Goal: Task Accomplishment & Management: Complete application form

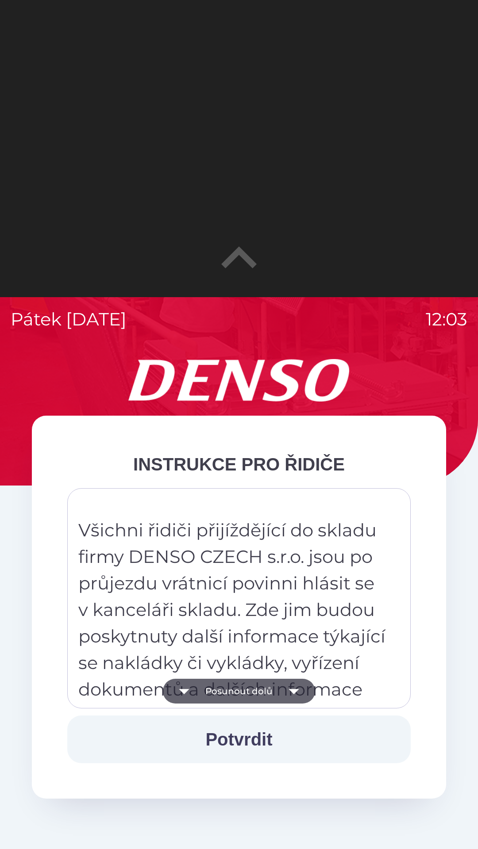
scroll to position [170, 0]
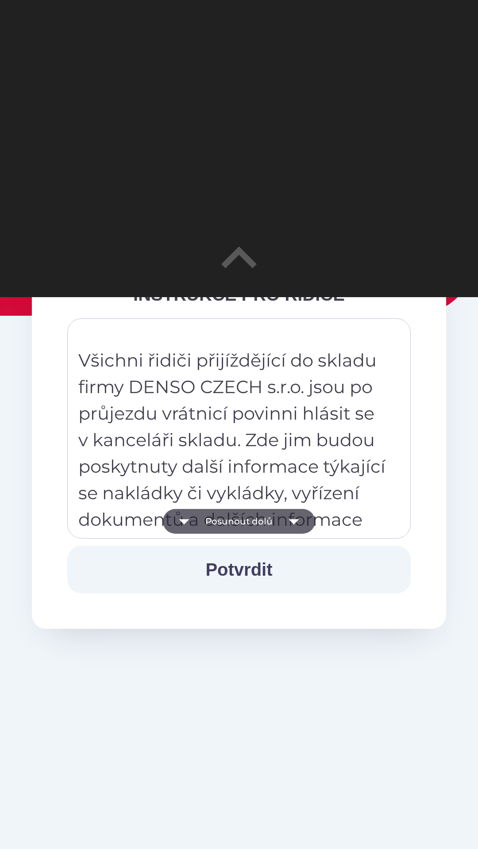
click at [248, 573] on button "Potvrdit" at bounding box center [238, 570] width 343 height 48
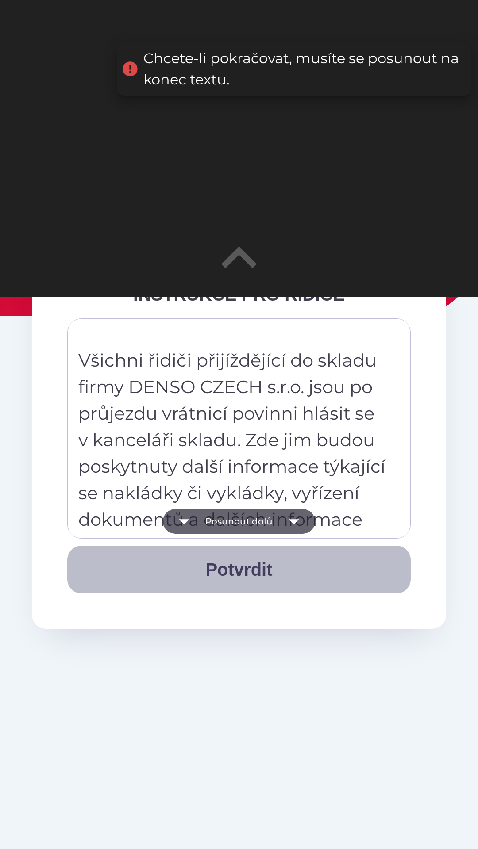
click at [253, 572] on button "Potvrdit" at bounding box center [238, 570] width 343 height 48
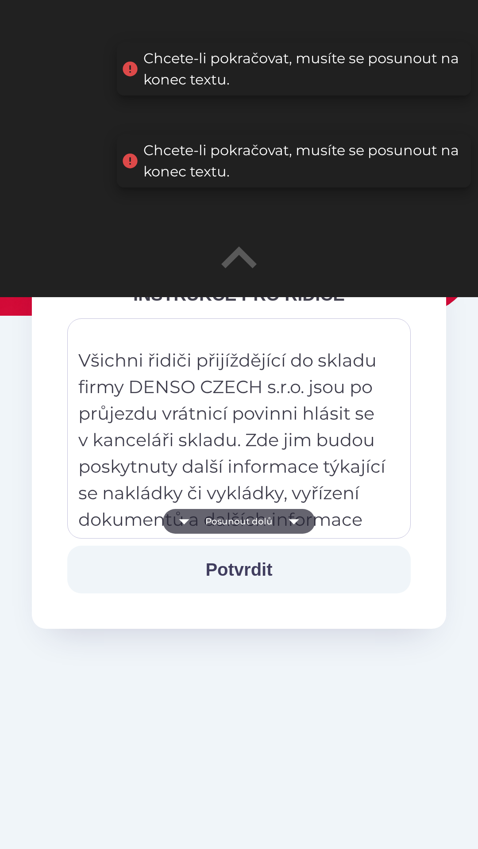
click at [291, 518] on icon "button" at bounding box center [293, 521] width 25 height 25
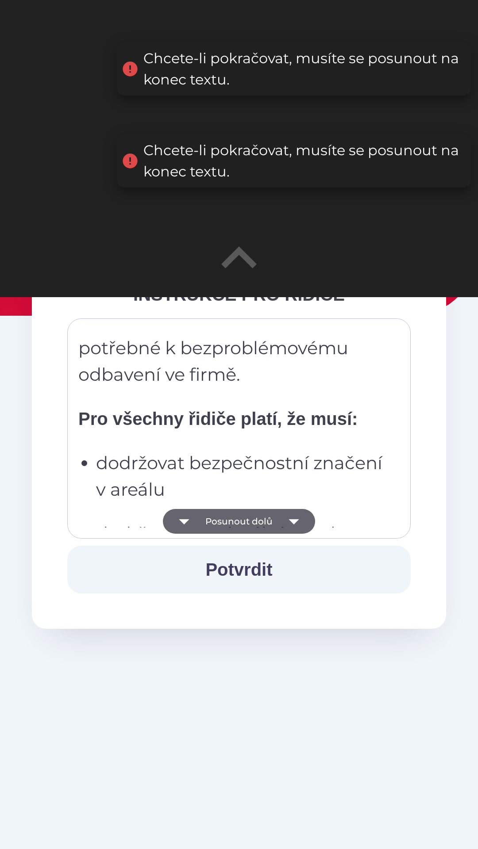
click at [296, 518] on icon "button" at bounding box center [293, 521] width 25 height 25
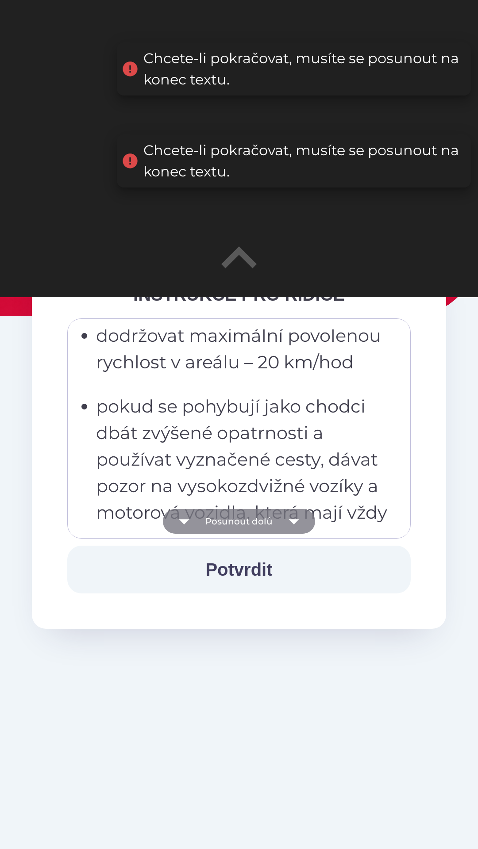
click at [291, 521] on icon "button" at bounding box center [293, 521] width 10 height 5
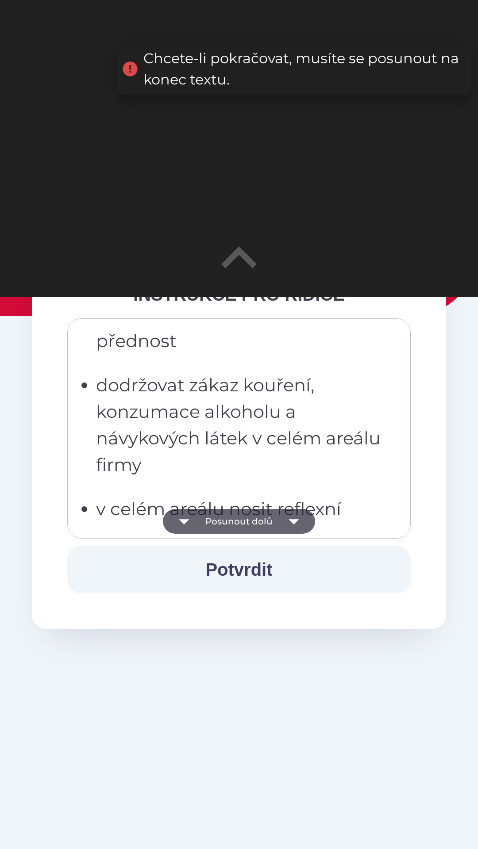
click at [267, 567] on button "Potvrdit" at bounding box center [238, 570] width 343 height 48
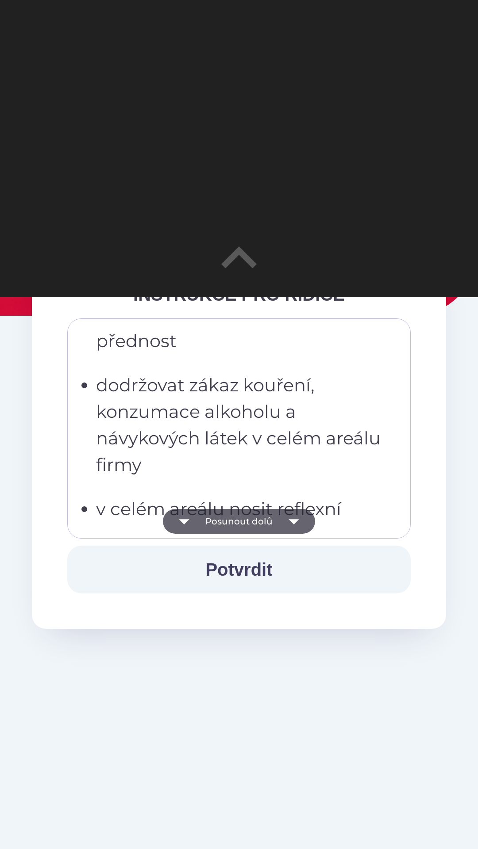
click at [229, 571] on button "Potvrdit" at bounding box center [238, 570] width 343 height 48
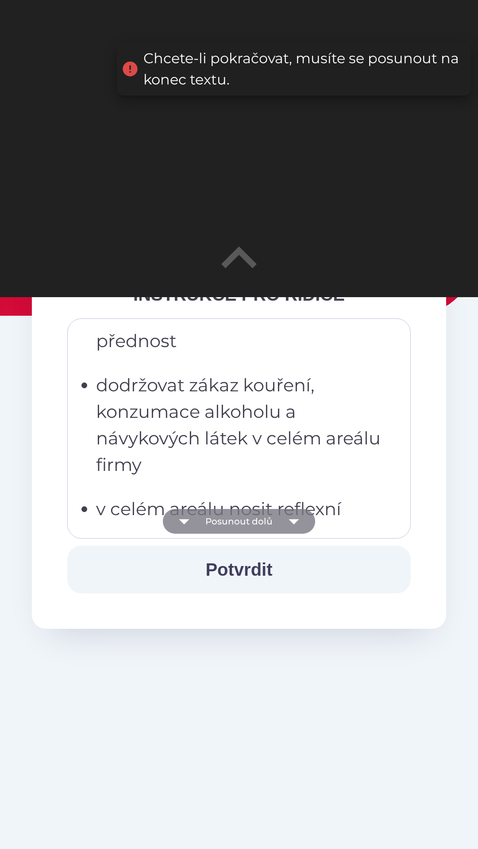
click at [183, 520] on icon "button" at bounding box center [184, 521] width 10 height 5
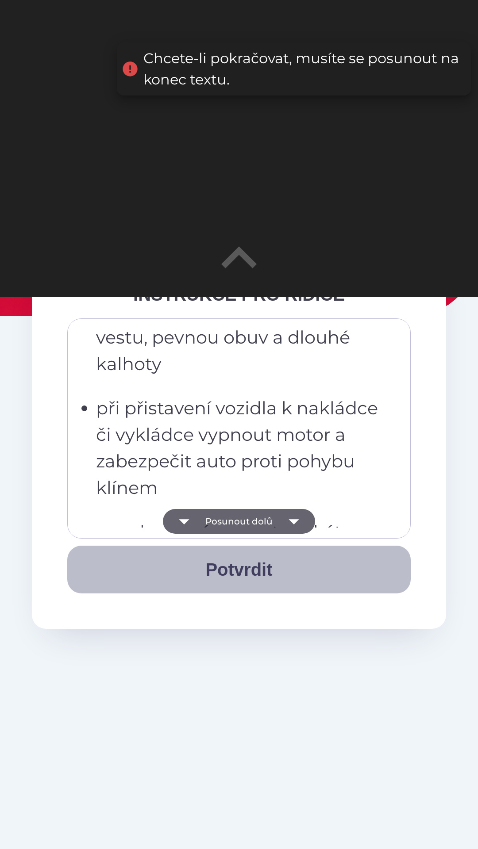
click at [243, 573] on button "Potvrdit" at bounding box center [238, 570] width 343 height 48
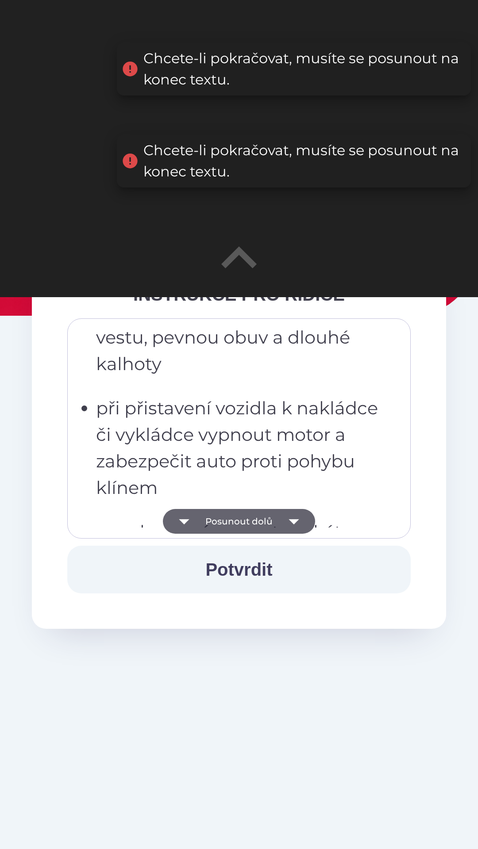
click at [296, 520] on icon "button" at bounding box center [293, 521] width 10 height 5
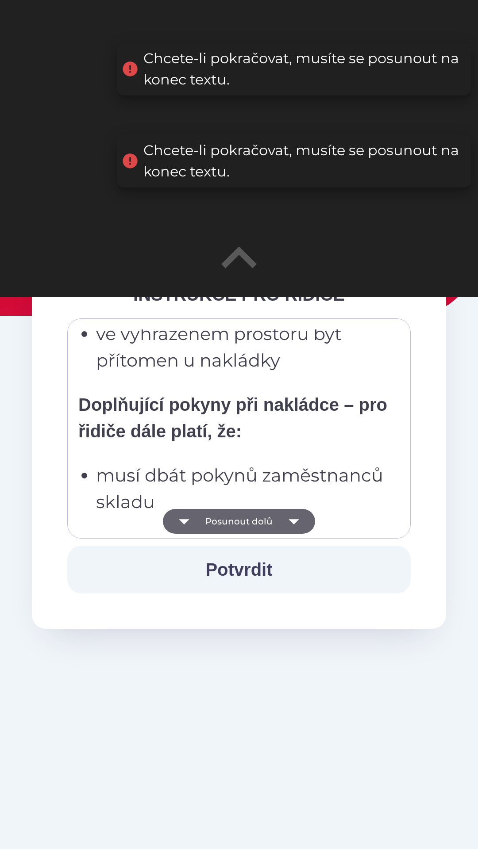
click at [296, 521] on icon "button" at bounding box center [293, 521] width 10 height 5
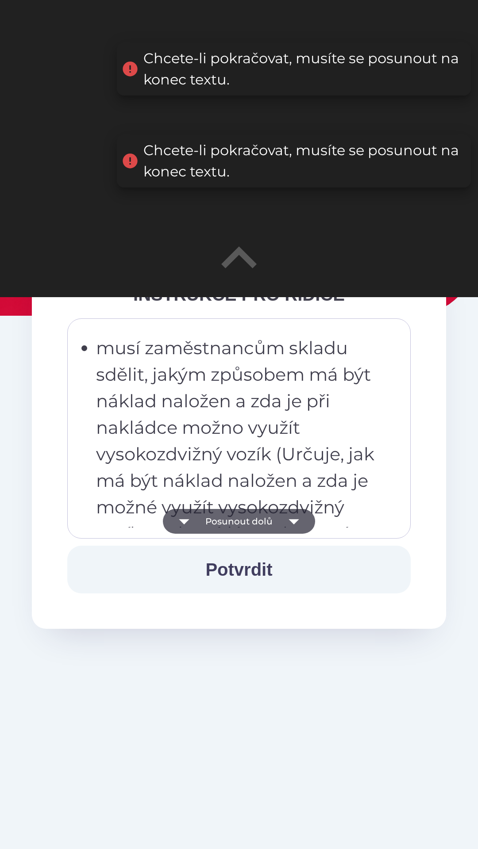
click at [298, 522] on icon "button" at bounding box center [293, 521] width 25 height 25
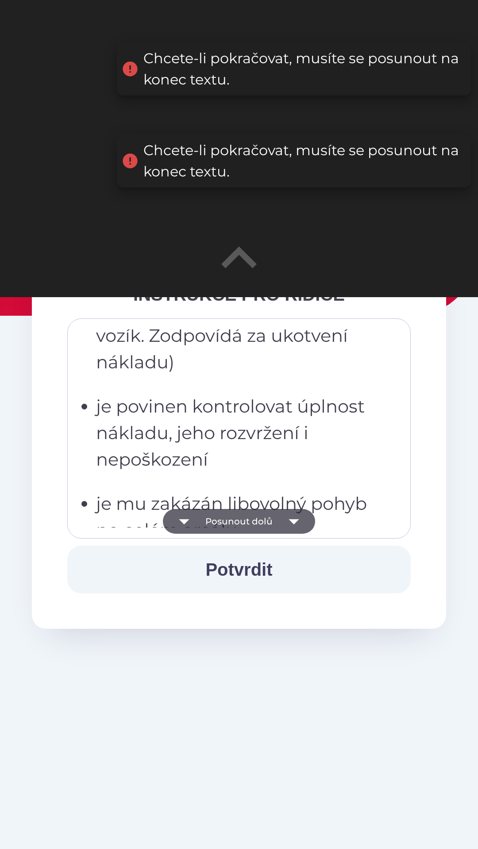
click at [295, 517] on icon "button" at bounding box center [293, 521] width 25 height 25
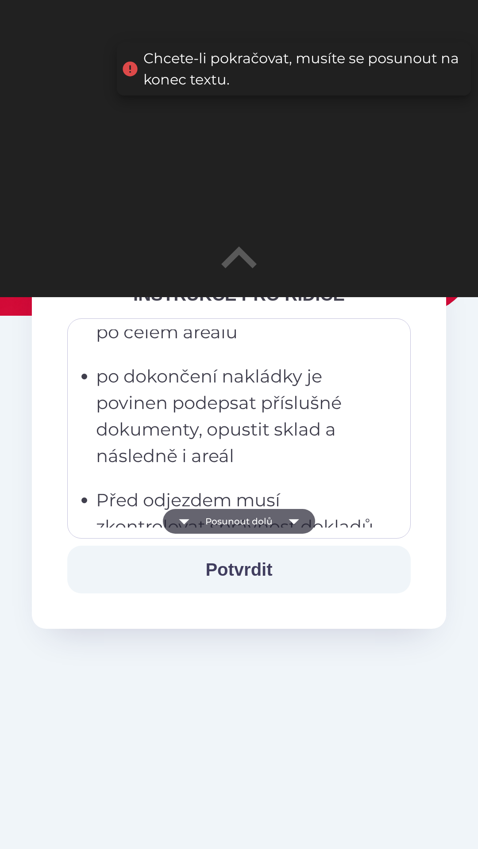
click at [241, 265] on icon "button" at bounding box center [238, 258] width 71 height 71
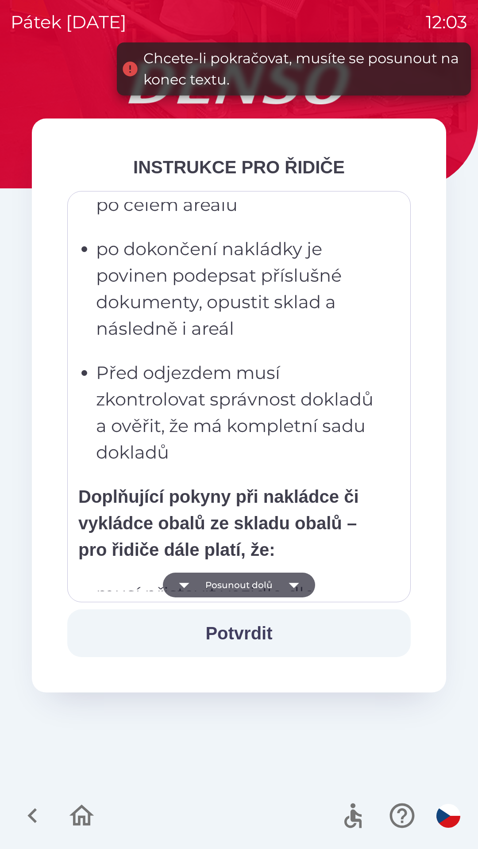
scroll to position [0, 0]
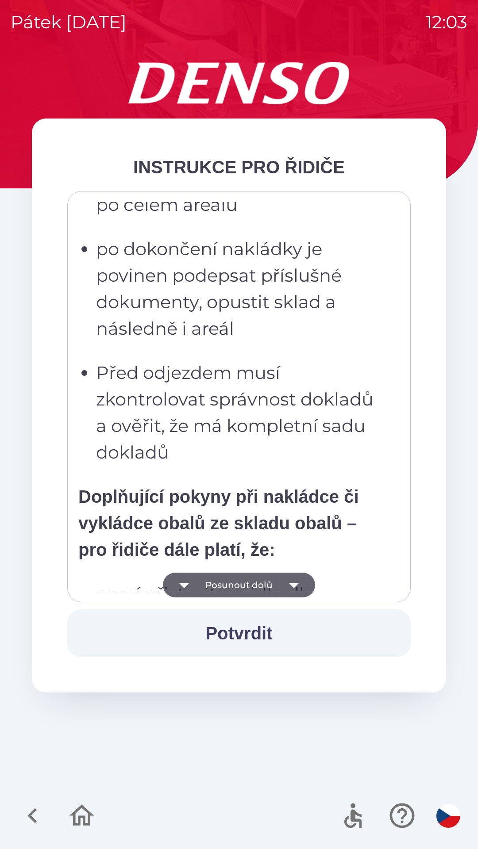
click at [250, 627] on button "Potvrdit" at bounding box center [238, 634] width 343 height 48
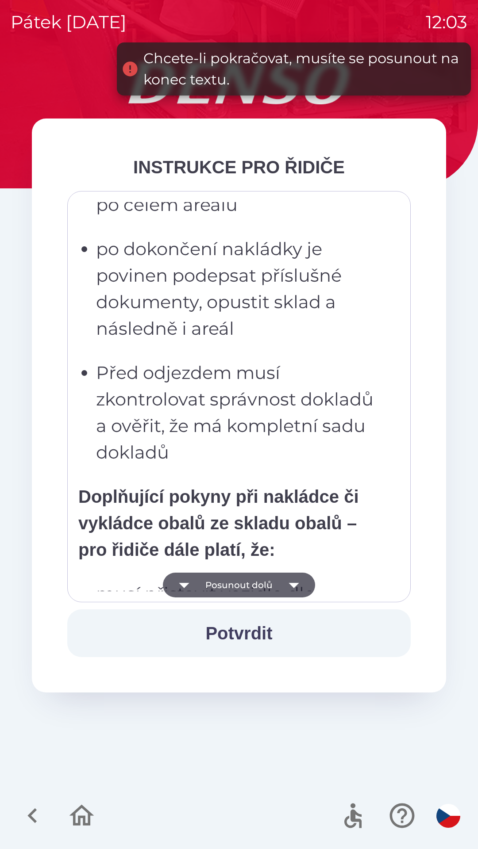
click at [446, 812] on img "button" at bounding box center [448, 816] width 24 height 24
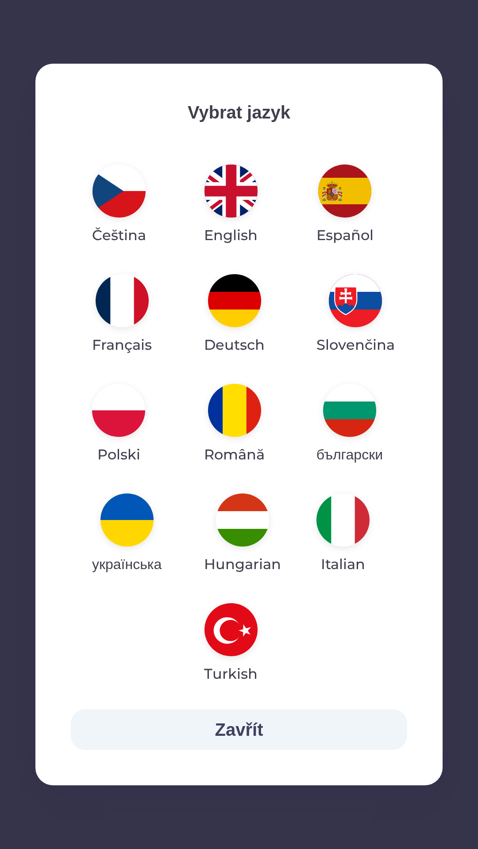
click at [137, 522] on img "button" at bounding box center [126, 520] width 53 height 53
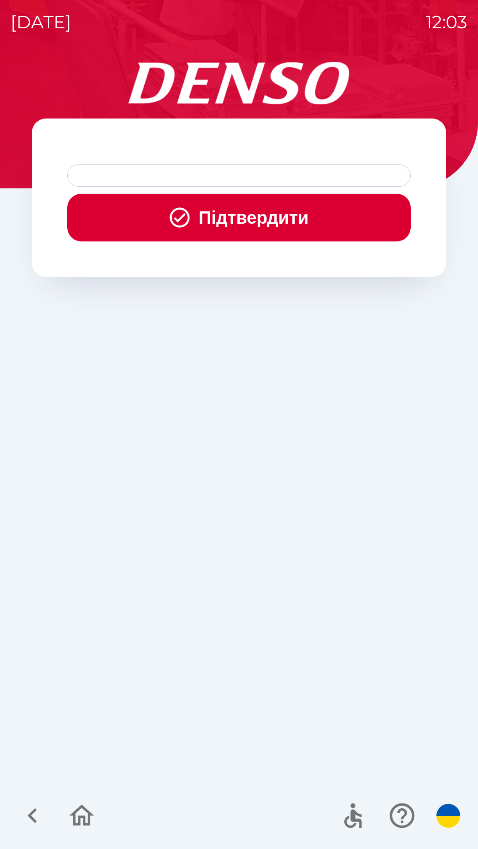
click at [230, 216] on button "Підтвердити" at bounding box center [238, 218] width 343 height 48
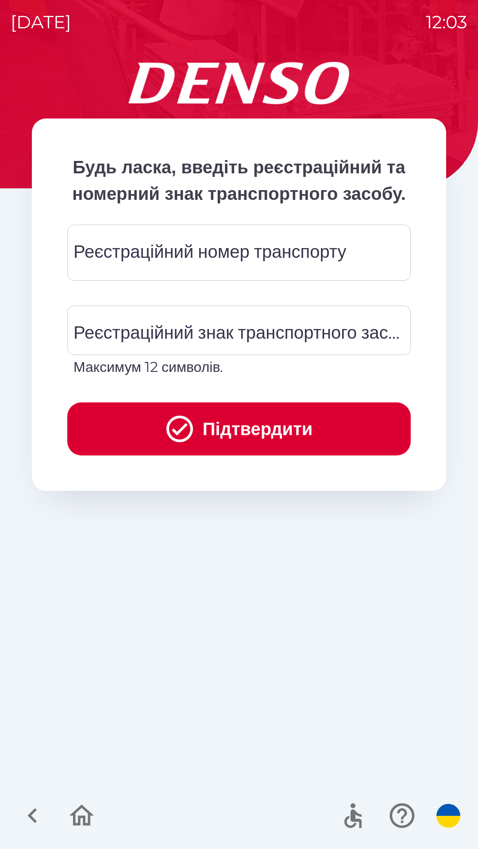
click at [130, 279] on div "Реєстраційний номер транспорту Реєстраційний номер транспорту" at bounding box center [238, 253] width 343 height 56
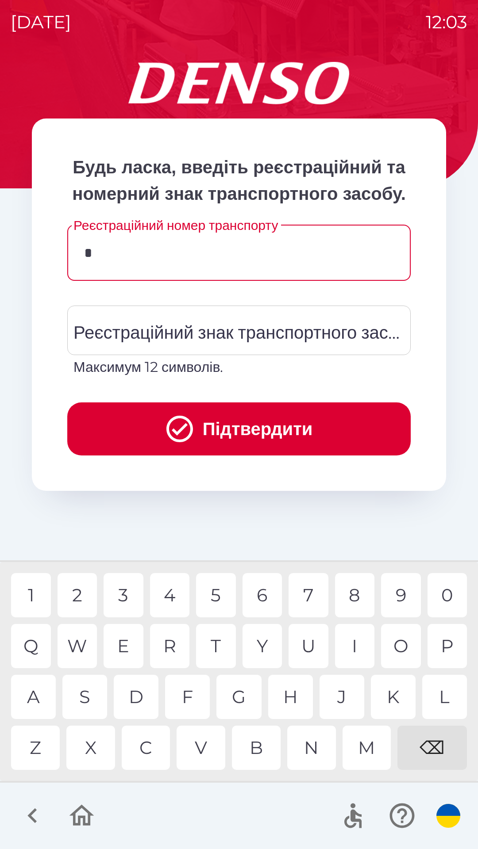
click at [443, 641] on div "P" at bounding box center [447, 646] width 40 height 44
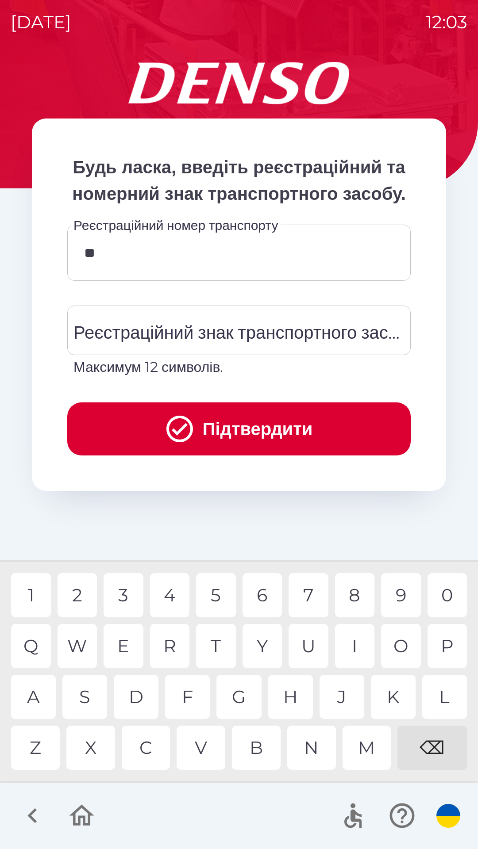
click at [394, 636] on div "O" at bounding box center [401, 646] width 40 height 44
click at [168, 593] on div "4" at bounding box center [170, 595] width 40 height 44
type input "*******"
click at [224, 358] on div "Реєстраційний знак транспортного засобу Реєстраційний знак транспортного засобу…" at bounding box center [238, 342] width 343 height 72
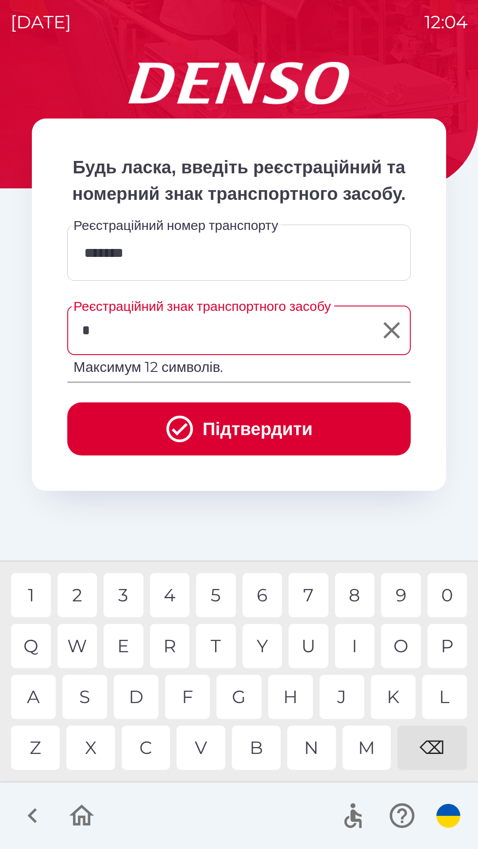
click at [121, 593] on div "3" at bounding box center [124, 595] width 40 height 44
click at [169, 590] on div "4" at bounding box center [170, 595] width 40 height 44
type input "******"
click at [237, 449] on button "Підтвердити" at bounding box center [238, 429] width 343 height 53
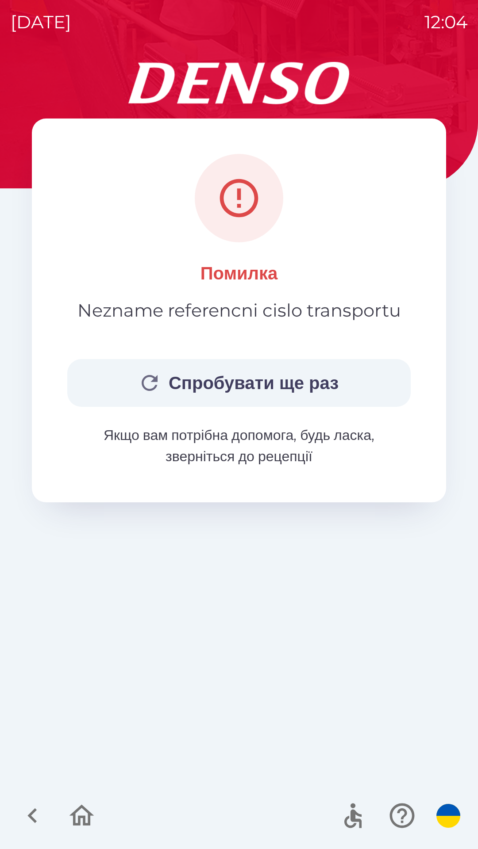
click at [235, 379] on button "Спробувати ще раз" at bounding box center [238, 383] width 343 height 48
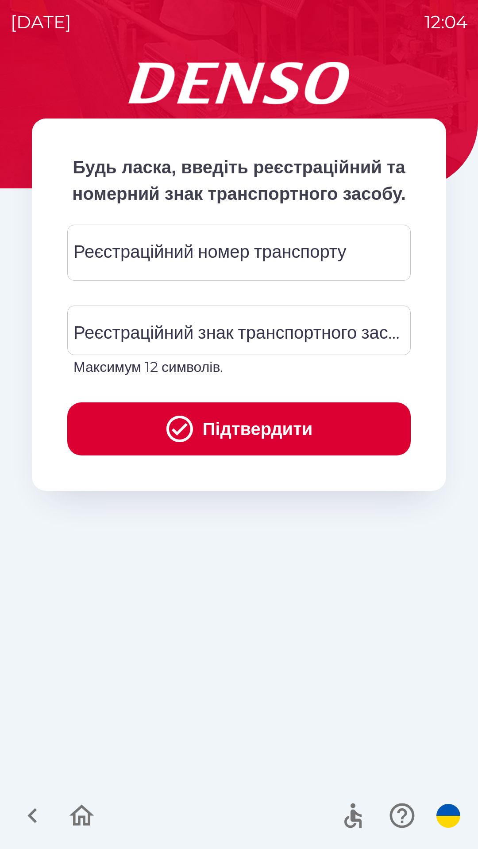
click at [174, 273] on div "Реєстраційний номер транспорту Реєстраційний номер транспорту" at bounding box center [238, 253] width 343 height 56
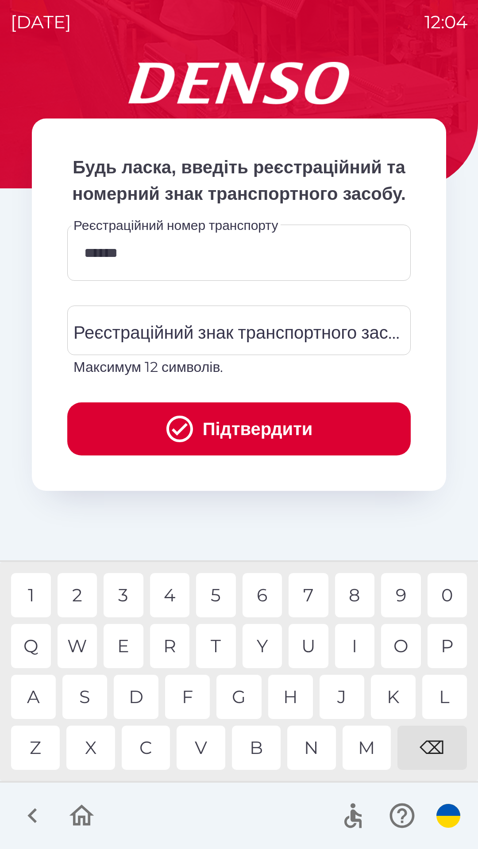
click at [395, 586] on div "9" at bounding box center [401, 595] width 40 height 44
type input "*******"
click at [233, 362] on div "Реєстраційний знак транспортного засобу Реєстраційний знак транспортного засобу…" at bounding box center [238, 342] width 343 height 72
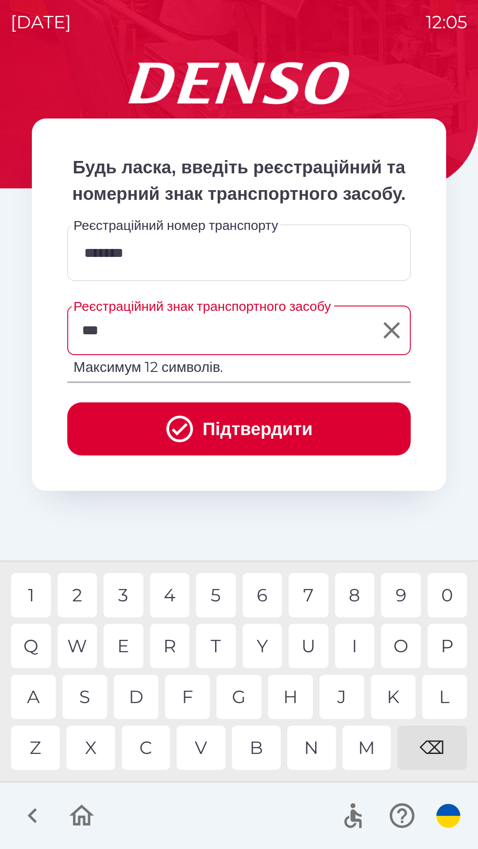
click at [350, 639] on div "I" at bounding box center [355, 646] width 40 height 44
click at [391, 593] on div "9" at bounding box center [401, 595] width 40 height 44
click at [219, 782] on hr at bounding box center [239, 782] width 478 height 2
type input "******"
click at [438, 586] on div "0" at bounding box center [447, 595] width 40 height 44
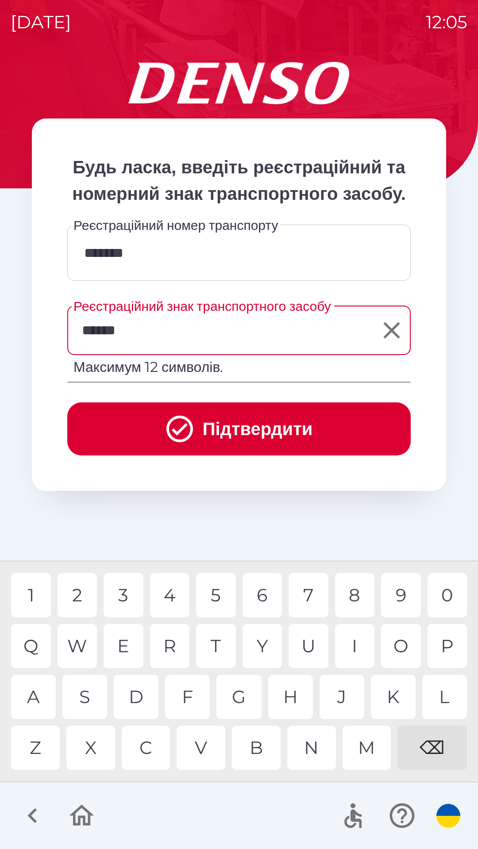
click at [253, 453] on button "Підтвердити" at bounding box center [238, 429] width 343 height 53
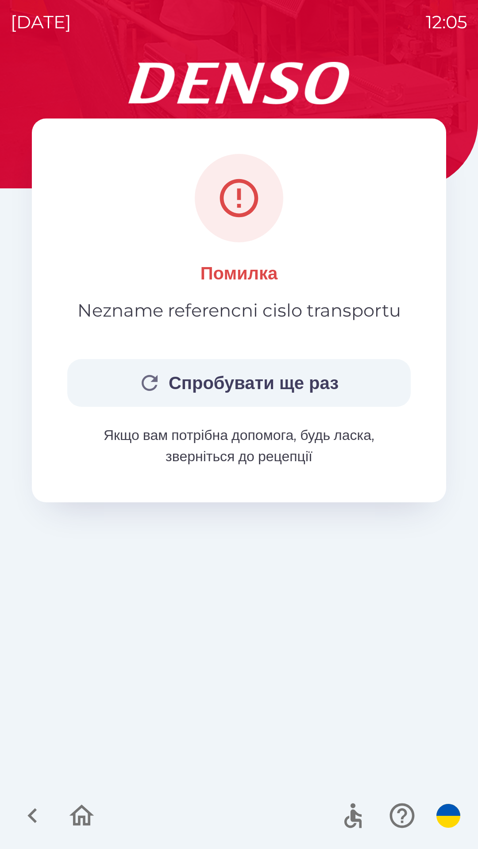
click at [266, 378] on button "Спробувати ще раз" at bounding box center [238, 383] width 343 height 48
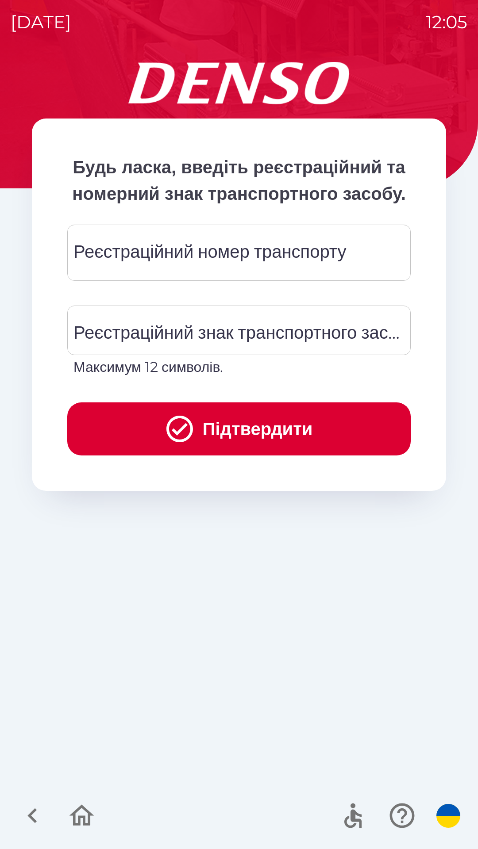
click at [213, 278] on div "Реєстраційний номер транспорту Реєстраційний номер транспорту" at bounding box center [238, 253] width 343 height 56
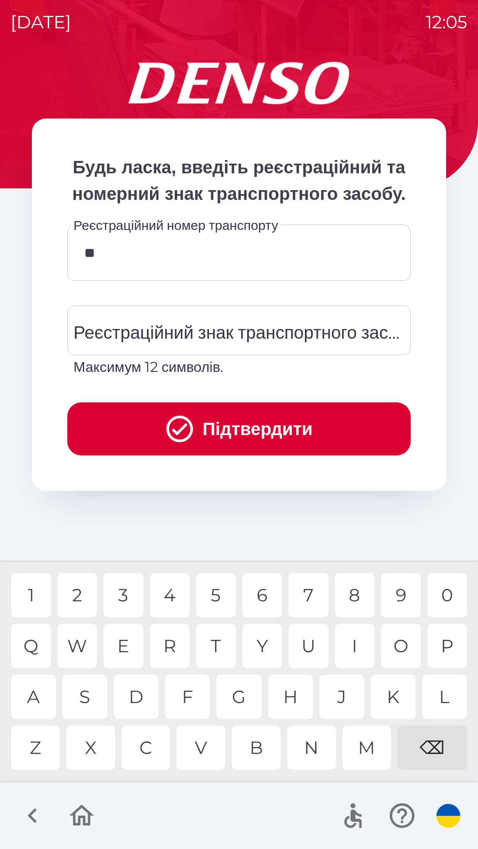
click at [394, 640] on div "O" at bounding box center [401, 646] width 40 height 44
click at [167, 642] on div "R" at bounding box center [170, 646] width 40 height 44
type input "*******"
click at [215, 351] on div "Реєстраційний знак транспортного засобу Реєстраційний знак транспортного засобу…" at bounding box center [238, 342] width 343 height 72
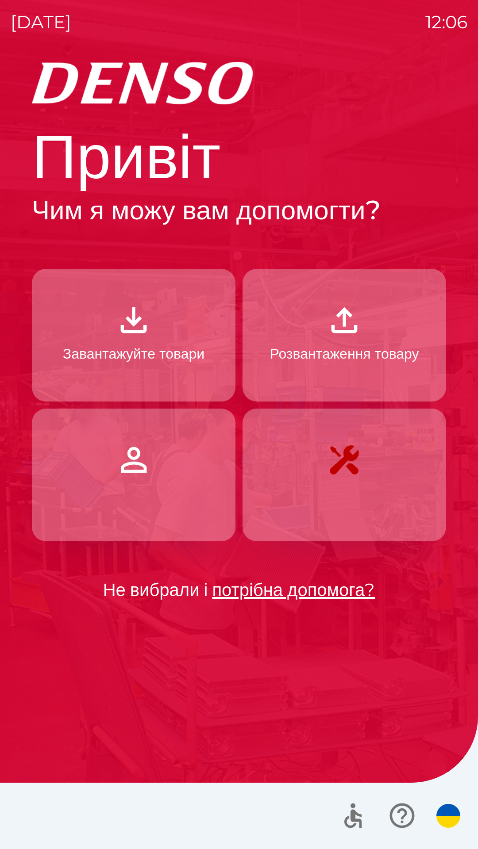
click at [133, 339] on img "button" at bounding box center [133, 320] width 39 height 39
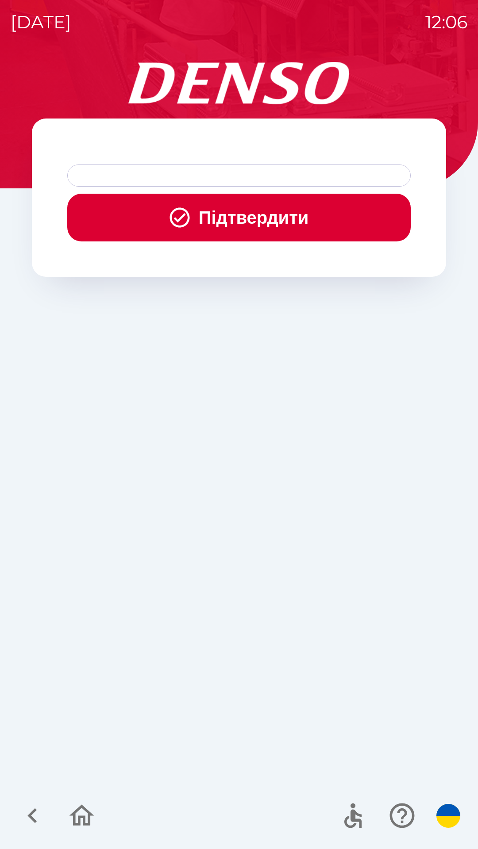
click at [228, 209] on button "Підтвердити" at bounding box center [238, 218] width 343 height 48
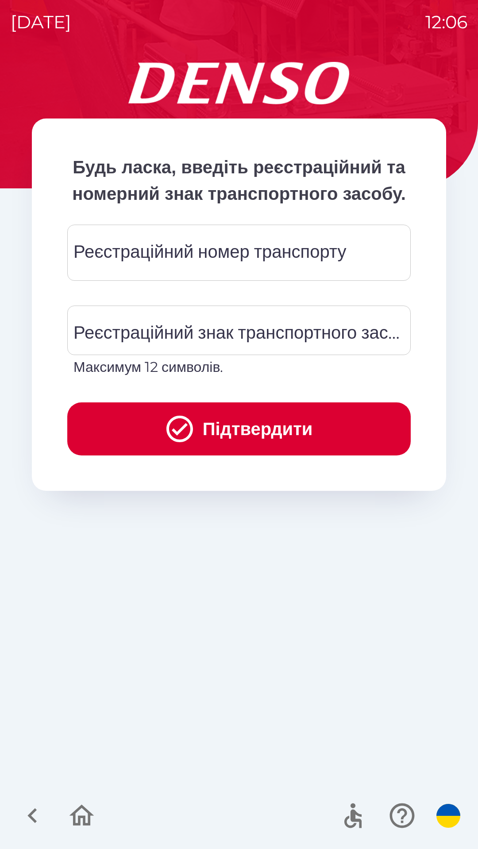
click at [171, 278] on div "Реєстраційний номер транспорту Реєстраційний номер транспорту" at bounding box center [238, 253] width 343 height 56
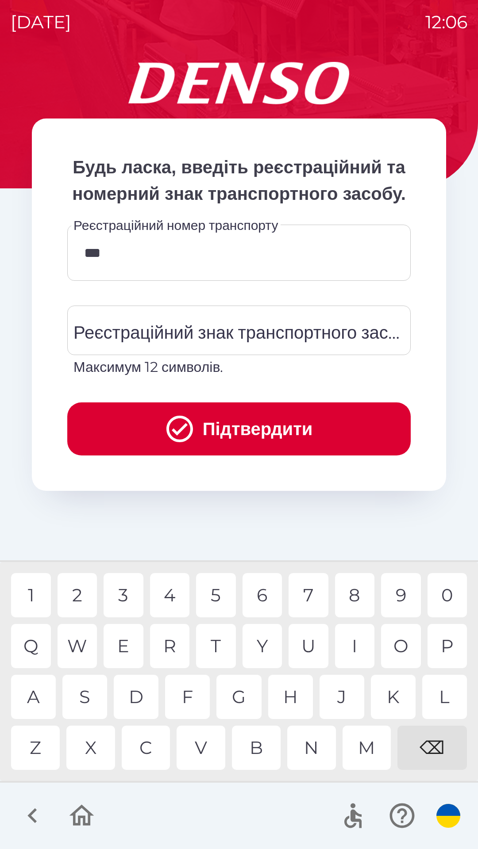
click at [165, 590] on div "4" at bounding box center [170, 595] width 40 height 44
click at [168, 645] on div "R" at bounding box center [170, 646] width 40 height 44
click at [399, 592] on div "9" at bounding box center [401, 595] width 40 height 44
type input "*******"
click at [444, 588] on div "0" at bounding box center [447, 595] width 40 height 44
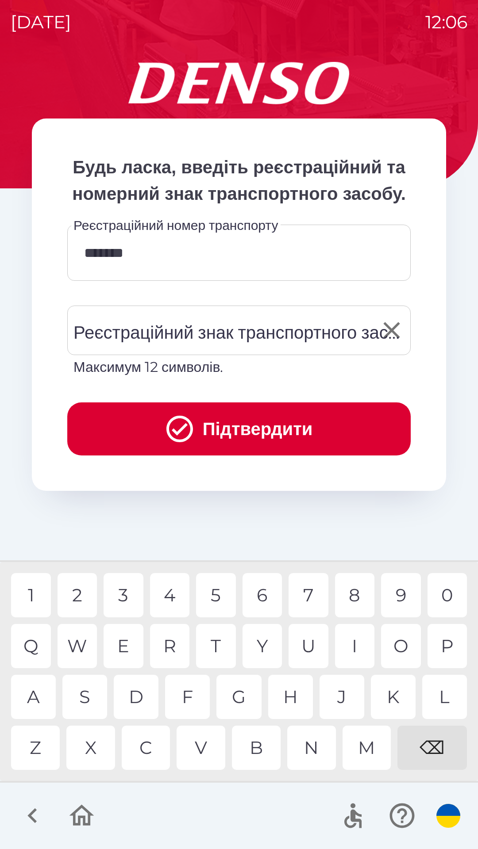
click at [199, 361] on div "Реєстраційний знак транспортного засобу Реєстраційний знак транспортного засобу…" at bounding box center [238, 342] width 343 height 72
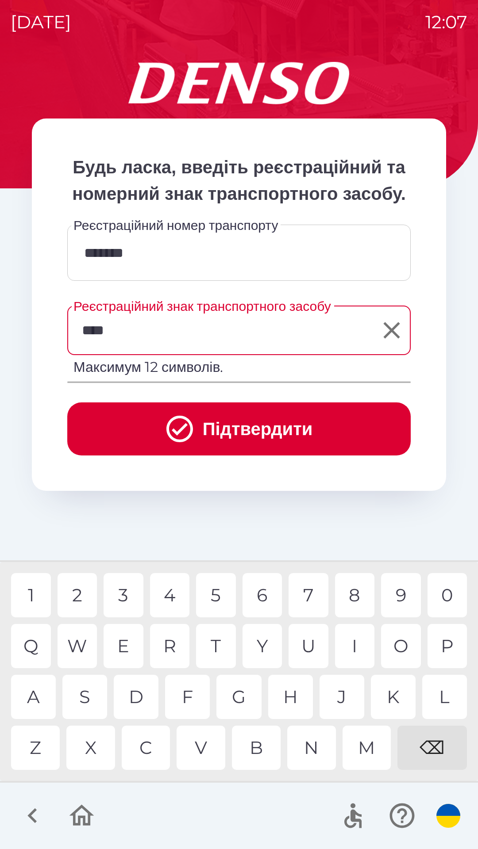
click at [399, 591] on div "9" at bounding box center [401, 595] width 40 height 44
type input "******"
click at [445, 584] on div "0" at bounding box center [447, 595] width 40 height 44
click at [399, 815] on icon "button" at bounding box center [402, 816] width 30 height 30
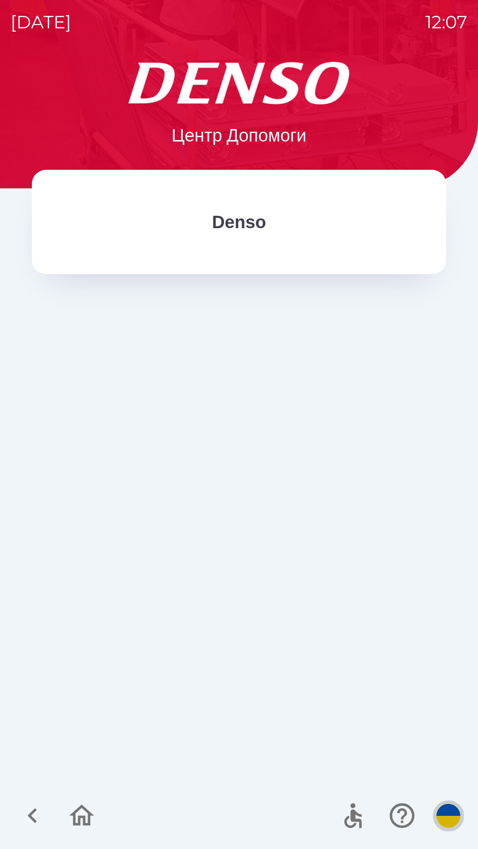
click at [446, 812] on img "button" at bounding box center [448, 816] width 24 height 24
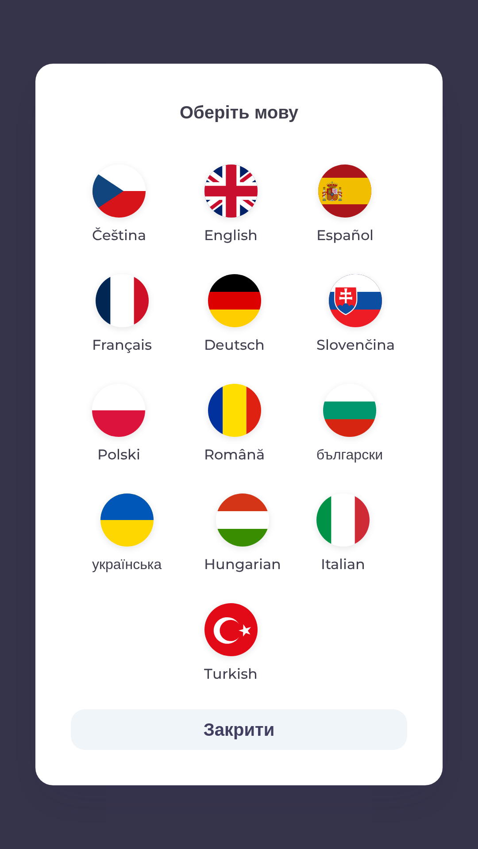
click at [240, 729] on button "Закрити" at bounding box center [239, 729] width 336 height 41
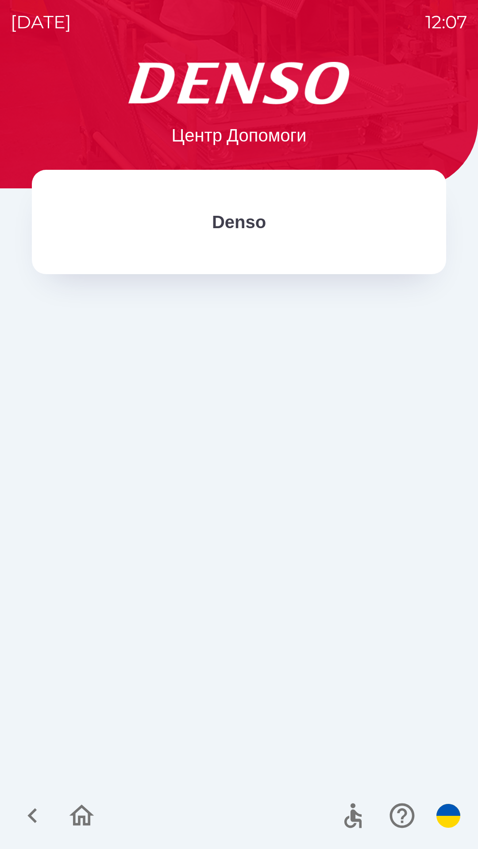
click at [448, 811] on img "button" at bounding box center [448, 816] width 24 height 24
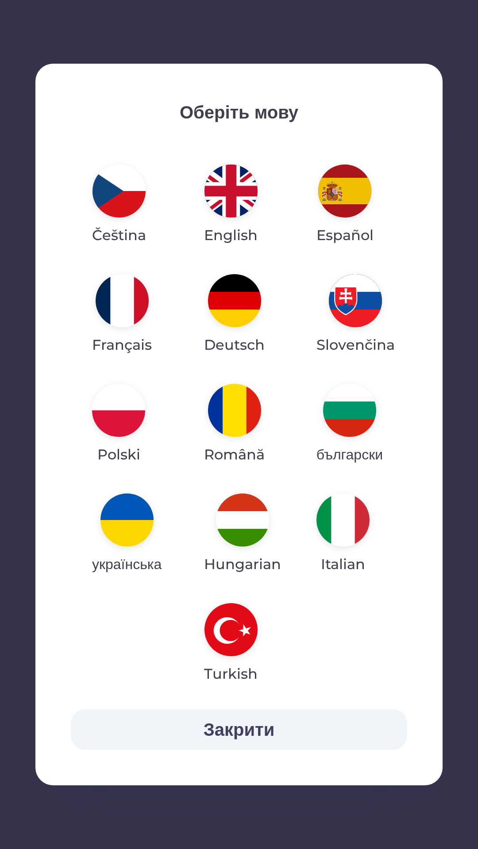
click at [133, 514] on img "button" at bounding box center [126, 520] width 53 height 53
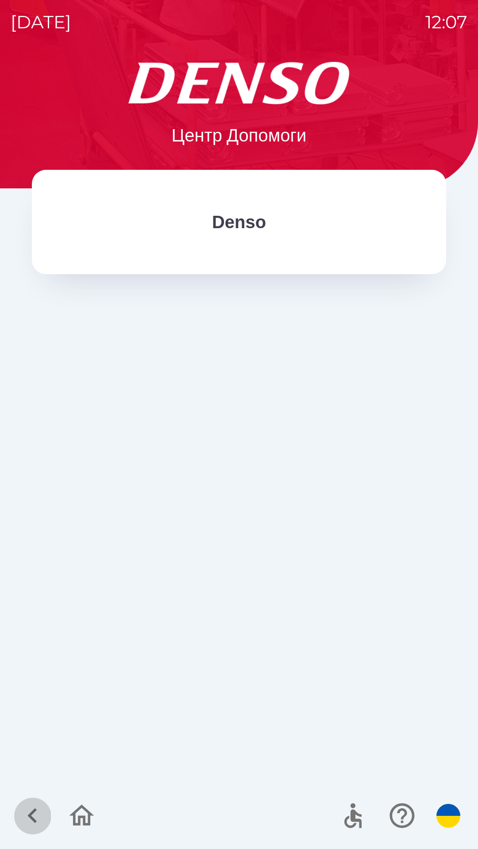
click at [35, 818] on icon "button" at bounding box center [33, 816] width 30 height 30
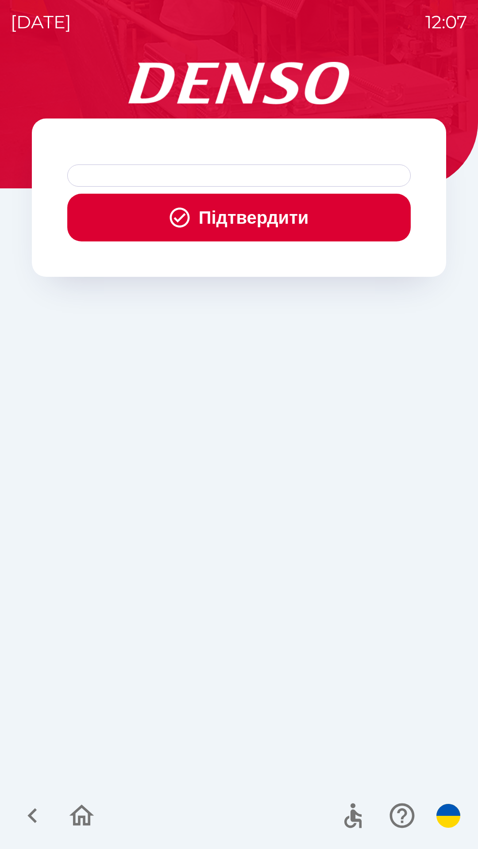
click at [83, 816] on icon "button" at bounding box center [81, 815] width 25 height 21
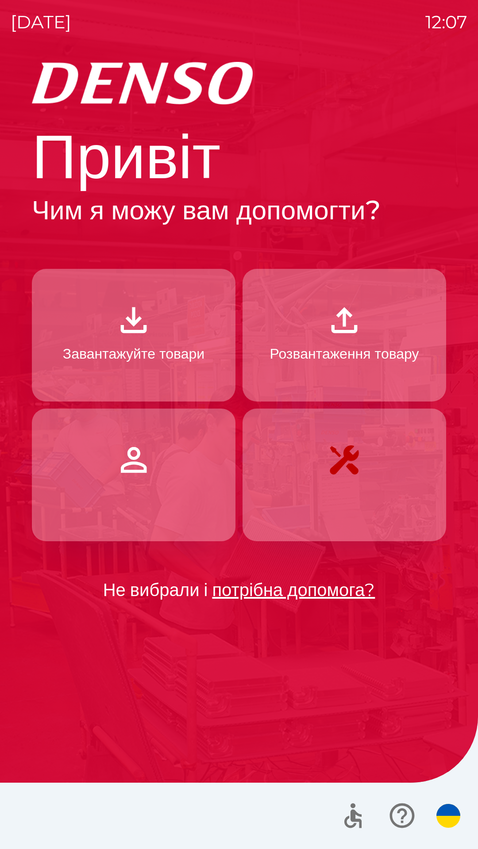
click at [153, 337] on button "Завантажуйте товари" at bounding box center [133, 335] width 203 height 133
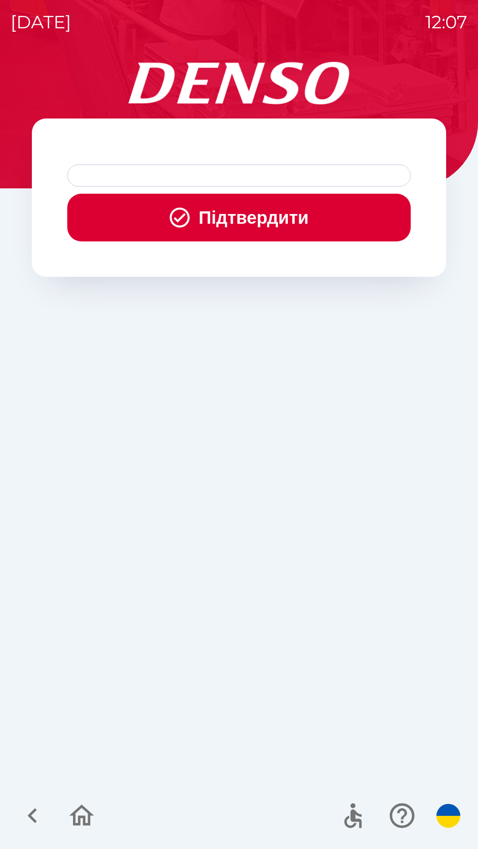
click at [228, 220] on button "Підтвердити" at bounding box center [238, 218] width 343 height 48
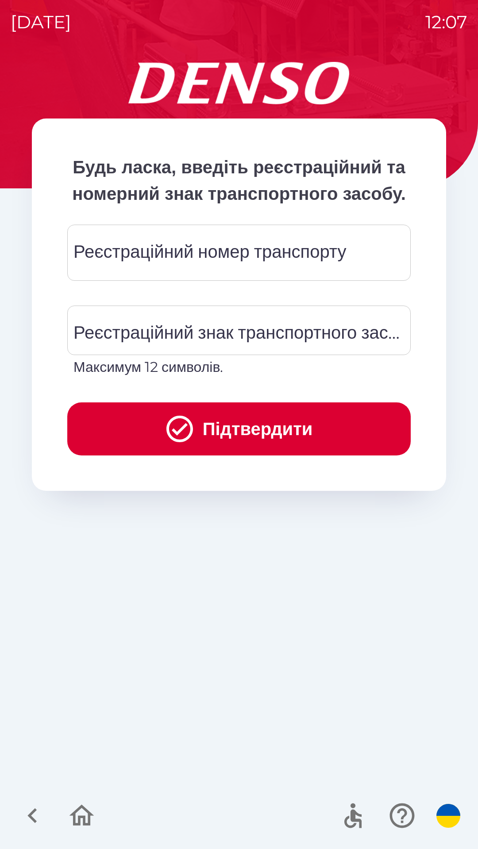
click at [37, 811] on icon "button" at bounding box center [33, 816] width 30 height 30
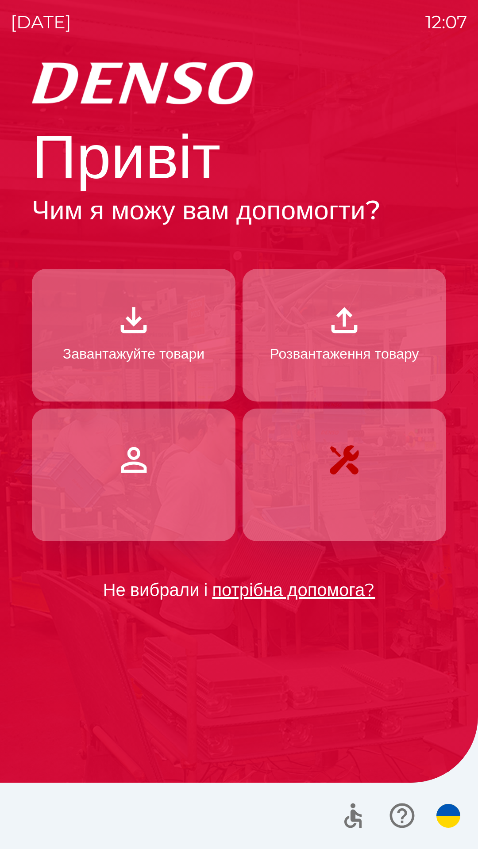
click at [176, 352] on p "Завантажуйте товари" at bounding box center [134, 353] width 142 height 21
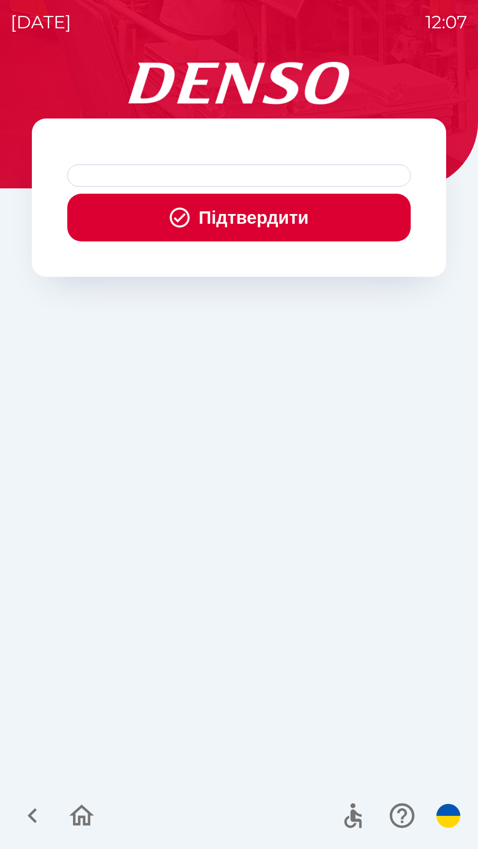
click at [135, 175] on div at bounding box center [238, 176] width 343 height 22
click at [202, 172] on div at bounding box center [238, 176] width 343 height 22
click at [224, 218] on button "Підтвердити" at bounding box center [238, 218] width 343 height 48
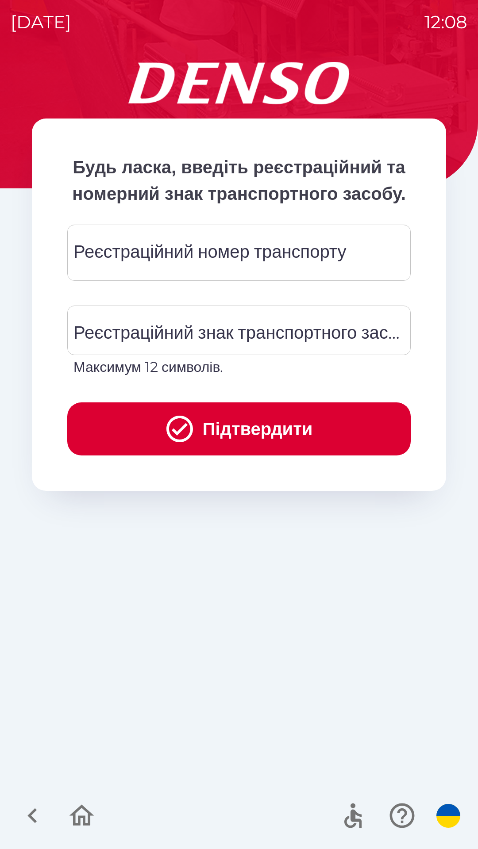
click at [155, 276] on div "Реєстраційний номер транспорту Реєстраційний номер транспорту" at bounding box center [238, 253] width 343 height 56
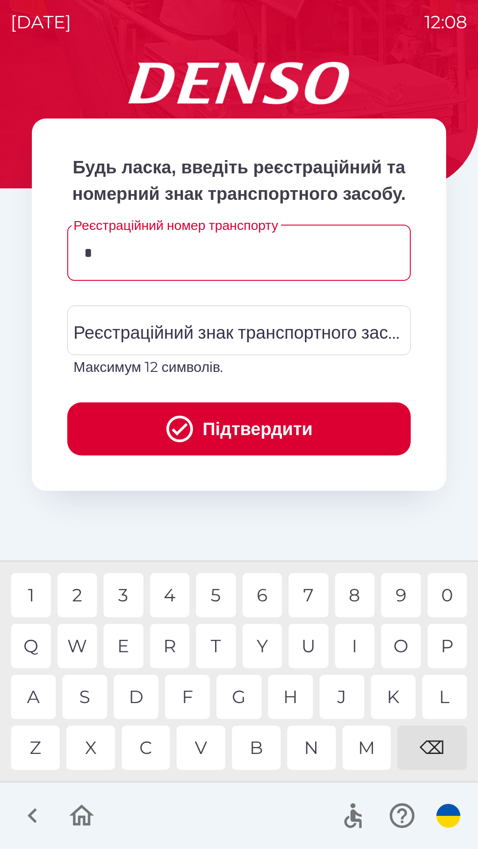
click at [441, 642] on div "P" at bounding box center [447, 646] width 40 height 44
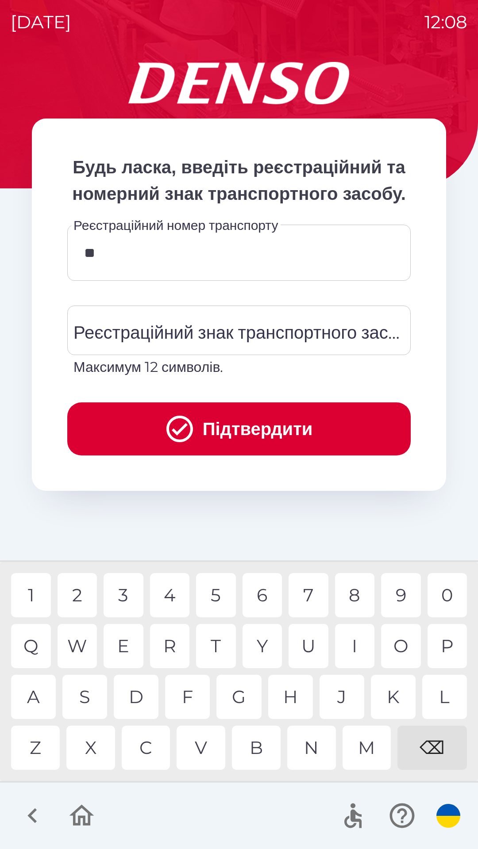
click at [394, 648] on div "O" at bounding box center [401, 646] width 40 height 44
click at [169, 590] on div "4" at bounding box center [170, 595] width 40 height 44
type input "*******"
click at [169, 354] on div "Реєстраційний знак транспортного засобу Реєстраційний знак транспортного засобу…" at bounding box center [238, 342] width 343 height 72
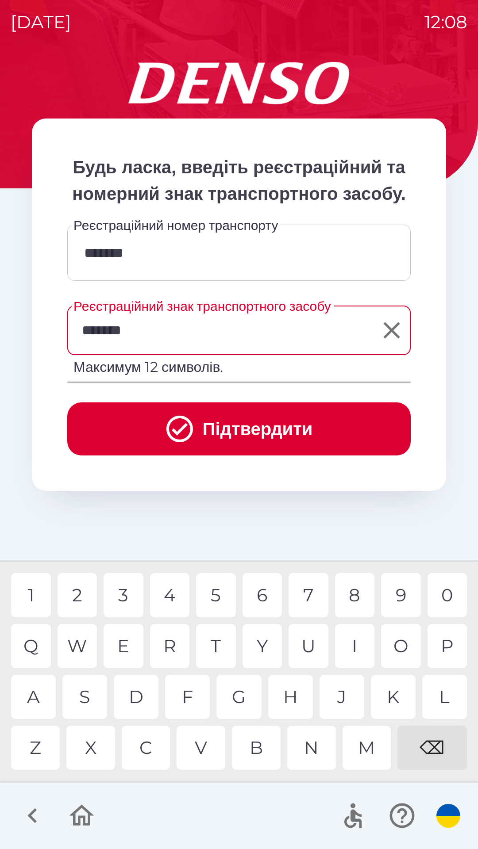
click at [120, 593] on div "3" at bounding box center [124, 595] width 40 height 44
type input "**********"
click at [232, 448] on button "Підтвердити" at bounding box center [238, 429] width 343 height 53
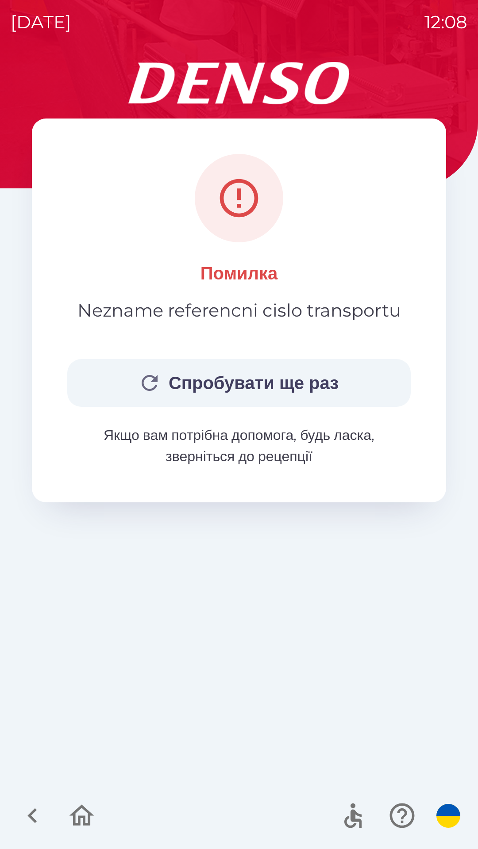
click at [213, 375] on button "Спробувати ще раз" at bounding box center [238, 383] width 343 height 48
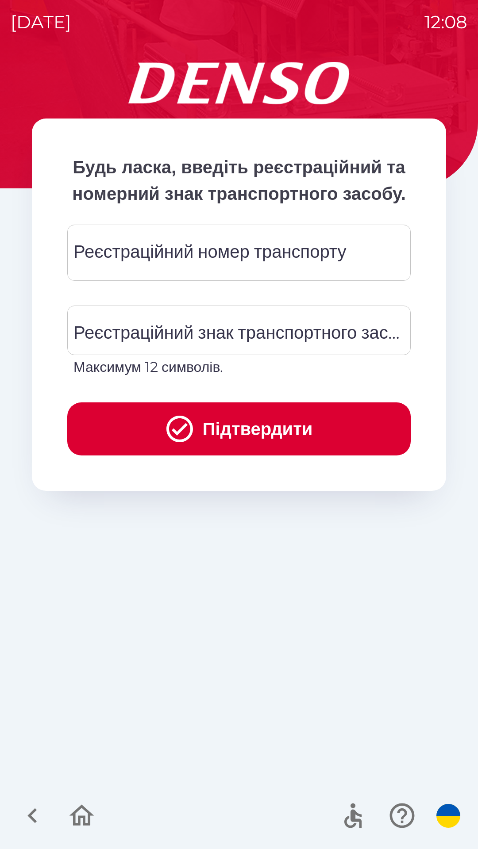
click at [205, 276] on div "Реєстраційний номер транспорту Реєстраційний номер транспорту" at bounding box center [238, 253] width 343 height 56
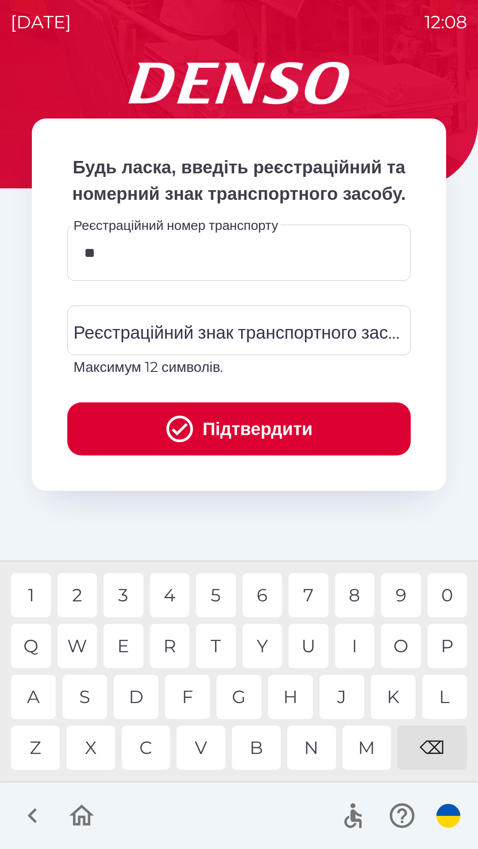
click at [395, 643] on div "O" at bounding box center [401, 646] width 40 height 44
type input "*******"
click at [445, 584] on div "0" at bounding box center [447, 595] width 40 height 44
click at [226, 357] on div "Реєстраційний знак транспортного засобу Реєстраційний знак транспортного засобу…" at bounding box center [238, 342] width 343 height 72
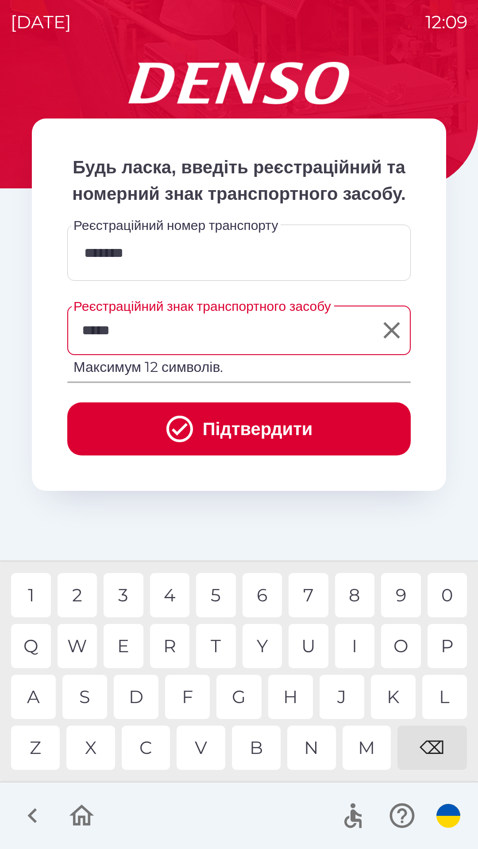
type input "******"
click at [230, 453] on button "Підтвердити" at bounding box center [238, 429] width 343 height 53
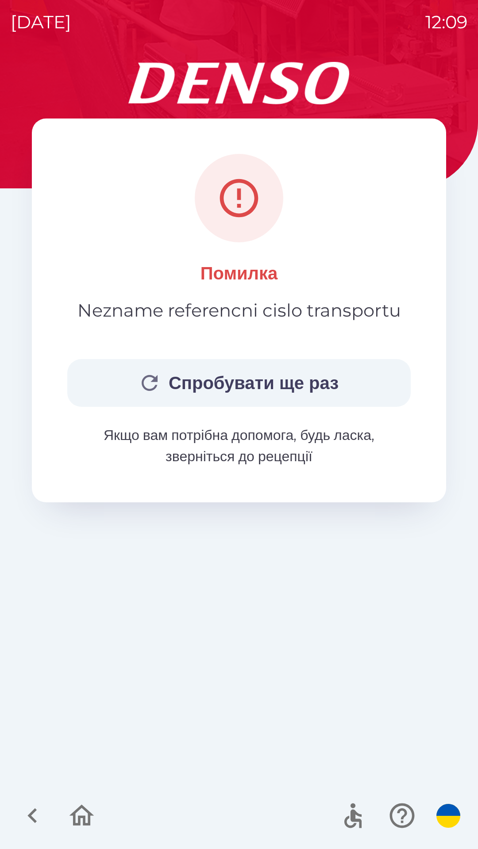
click at [233, 379] on button "Спробувати ще раз" at bounding box center [238, 383] width 343 height 48
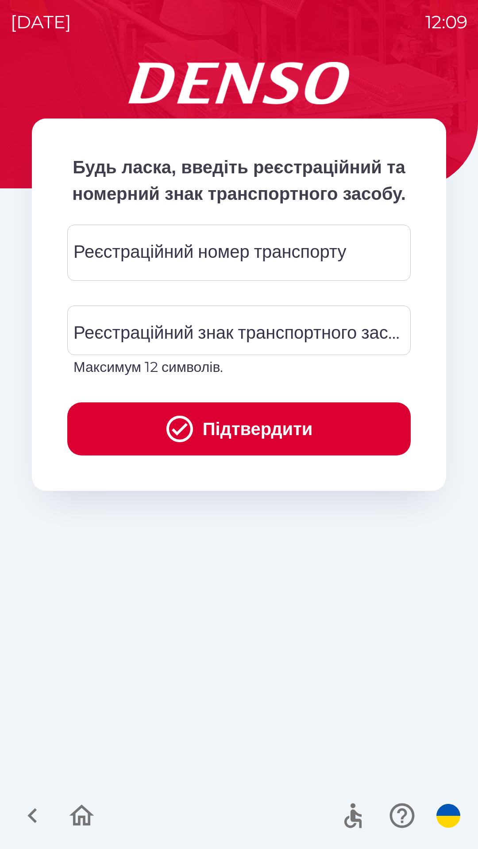
click at [182, 280] on div "Реєстраційний номер транспорту Реєстраційний номер транспорту" at bounding box center [238, 253] width 343 height 56
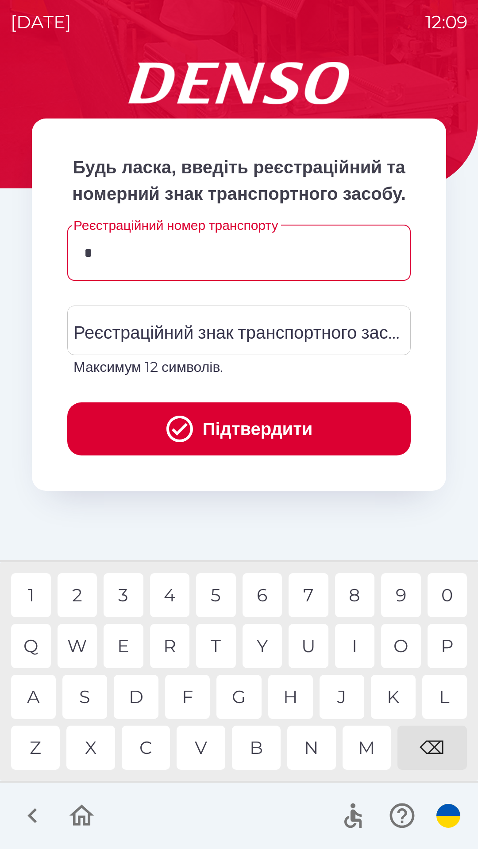
click at [123, 589] on div "3" at bounding box center [124, 595] width 40 height 44
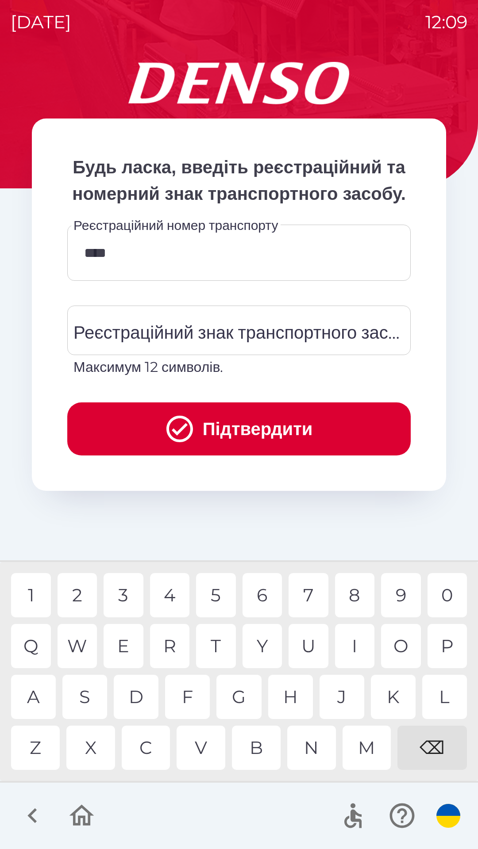
click at [123, 593] on div "3" at bounding box center [124, 595] width 40 height 44
type input "******"
click at [348, 587] on div "8" at bounding box center [355, 595] width 40 height 44
click at [249, 361] on div "Реєстраційний знак транспортного засобу Реєстраційний знак транспортного засобу…" at bounding box center [238, 342] width 343 height 72
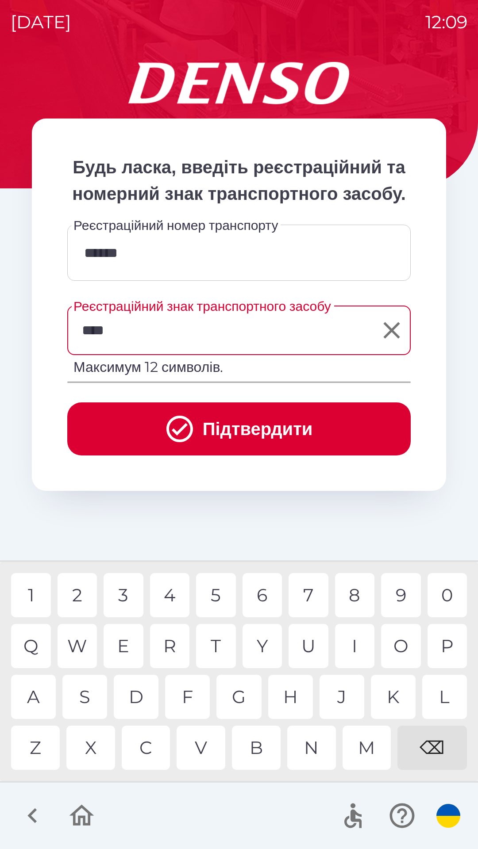
click at [75, 645] on div "W" at bounding box center [78, 646] width 40 height 44
click at [167, 646] on div "R" at bounding box center [170, 646] width 40 height 44
click at [395, 592] on div "9" at bounding box center [401, 595] width 40 height 44
type input "*******"
click at [444, 587] on div "0" at bounding box center [447, 595] width 40 height 44
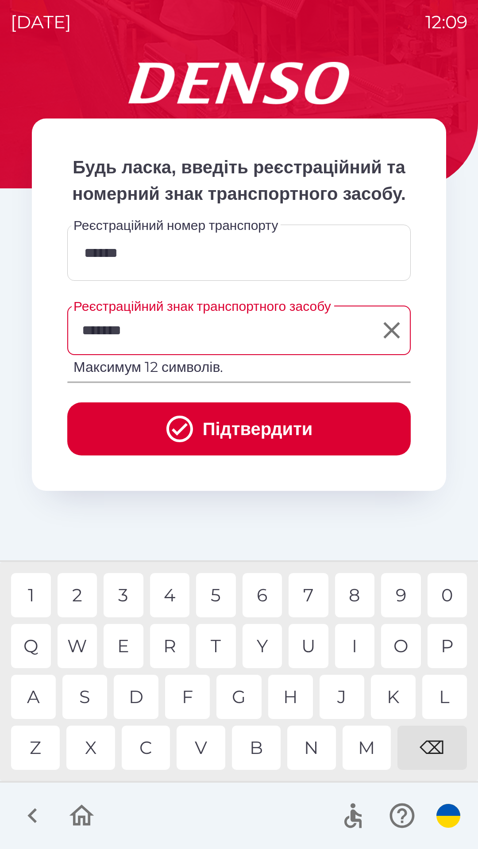
click at [233, 456] on button "Підтвердити" at bounding box center [238, 429] width 343 height 53
